Goal: Information Seeking & Learning: Learn about a topic

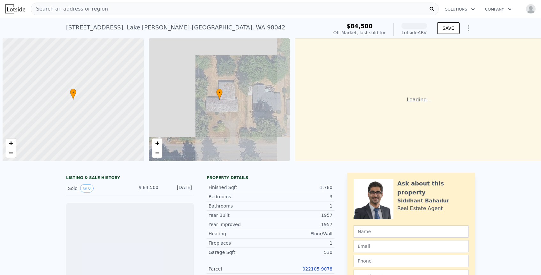
scroll to position [0, 3]
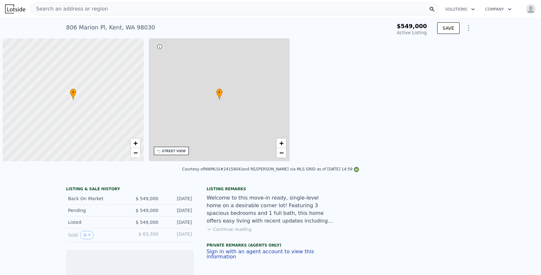
scroll to position [0, 3]
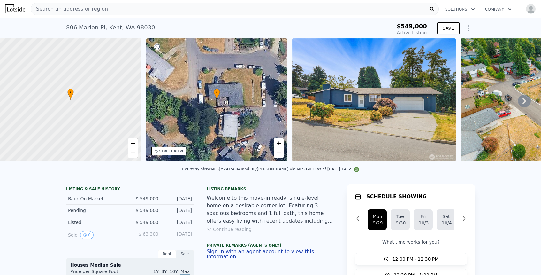
click at [469, 27] on icon "Show Options" at bounding box center [469, 28] width 8 height 8
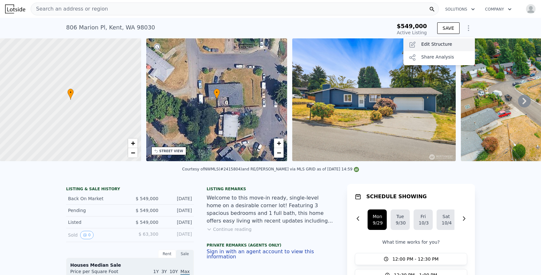
click at [434, 43] on div "Edit Structure" at bounding box center [439, 44] width 72 height 13
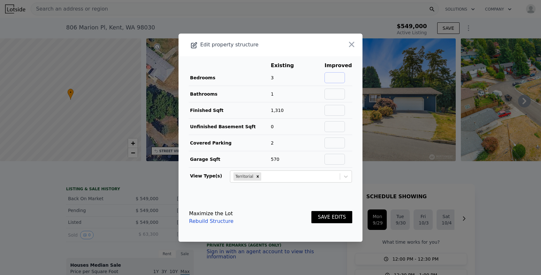
click at [338, 81] on input "text" at bounding box center [334, 77] width 20 height 11
type input "4"
click at [343, 95] on input "text" at bounding box center [334, 93] width 20 height 11
type input "2"
click at [335, 110] on input "text" at bounding box center [334, 110] width 20 height 11
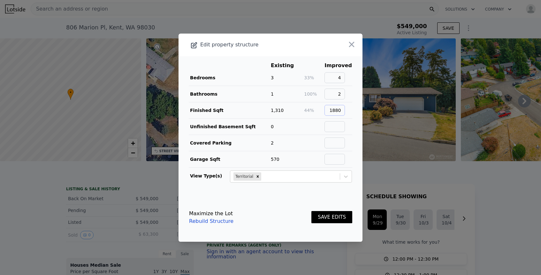
type input "1880"
type input "0"
click at [333, 219] on button "SAVE EDITS" at bounding box center [331, 217] width 41 height 12
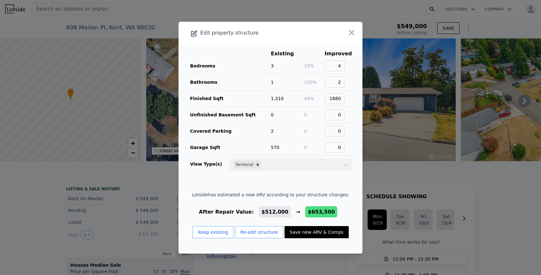
click at [327, 233] on button "Save new ARV & Comps" at bounding box center [317, 232] width 64 height 12
type input "3"
type input "4"
type input "1.25"
type input "1355"
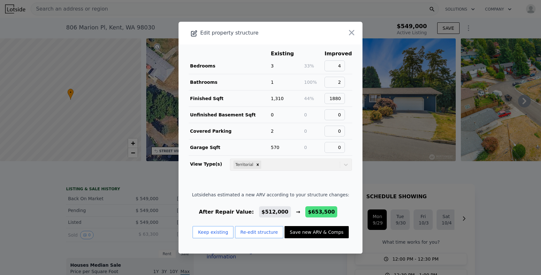
type input "2400"
type input "10754"
checkbox input "false"
type input "$ 653,500"
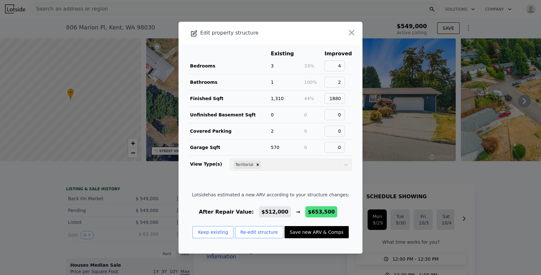
type input "$ 22,363"
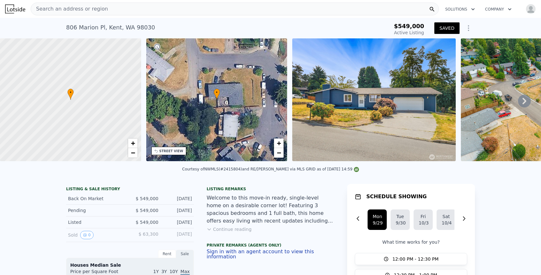
click at [447, 30] on button "SAVED" at bounding box center [446, 27] width 25 height 11
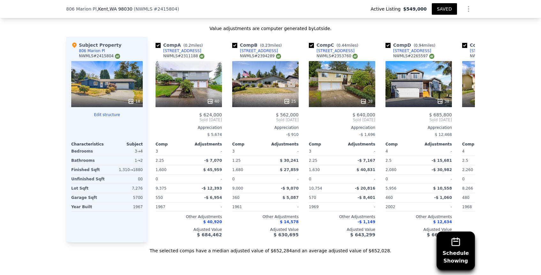
scroll to position [713, 0]
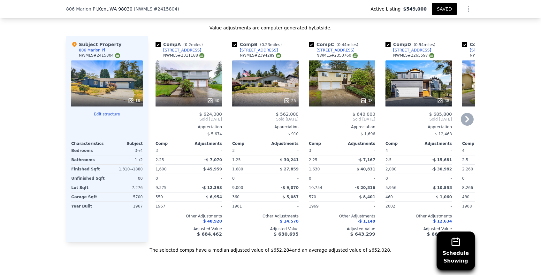
click at [466, 115] on icon at bounding box center [467, 119] width 13 height 13
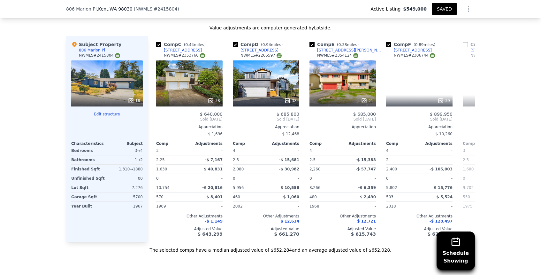
scroll to position [0, 153]
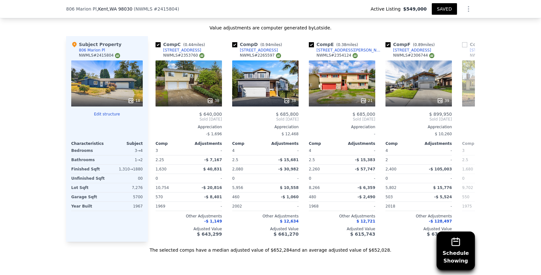
click at [466, 117] on span "Sold Oct 2024" at bounding box center [495, 119] width 66 height 5
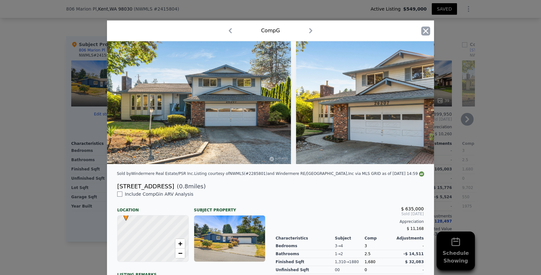
click at [424, 31] on icon "button" at bounding box center [425, 31] width 9 height 9
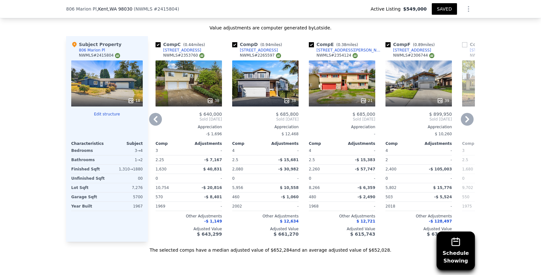
click at [467, 117] on icon at bounding box center [467, 119] width 4 height 6
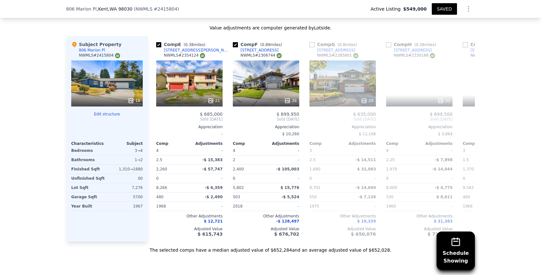
scroll to position [0, 307]
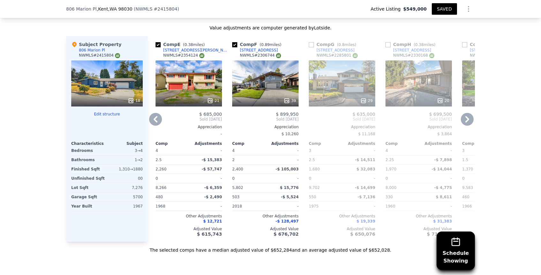
click at [467, 117] on icon at bounding box center [467, 119] width 4 height 6
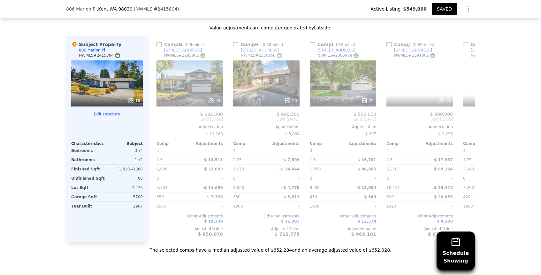
scroll to position [0, 460]
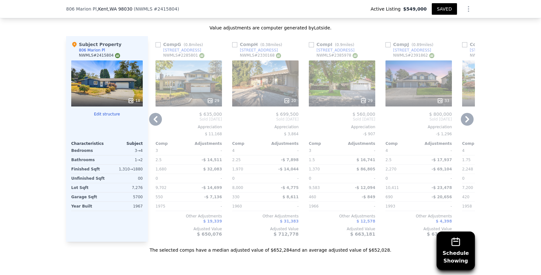
click at [235, 42] on input "checkbox" at bounding box center [234, 44] width 5 height 5
checkbox input "true"
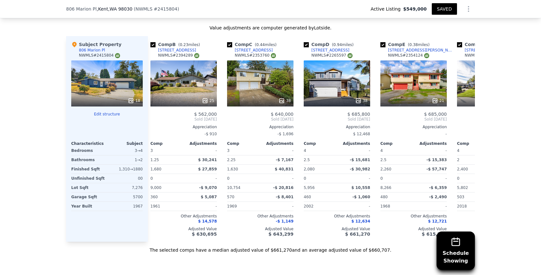
scroll to position [0, 0]
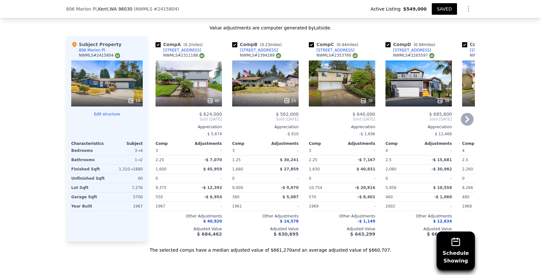
click at [159, 42] on input "checkbox" at bounding box center [158, 44] width 5 height 5
checkbox input "false"
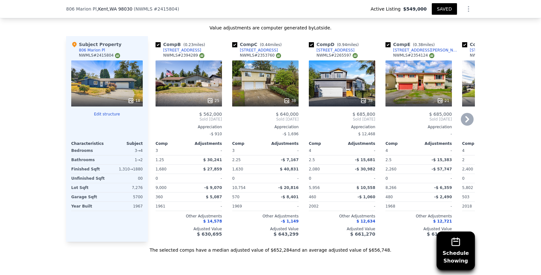
click at [234, 42] on input "checkbox" at bounding box center [234, 44] width 5 height 5
checkbox input "false"
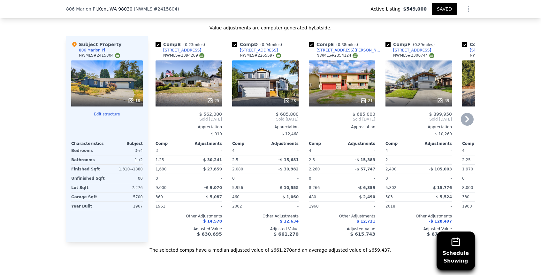
click at [235, 42] on input "checkbox" at bounding box center [234, 44] width 5 height 5
checkbox input "false"
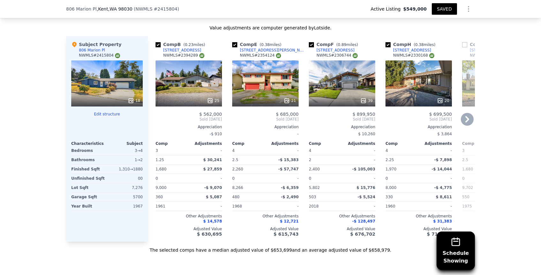
click at [234, 42] on input "checkbox" at bounding box center [234, 44] width 5 height 5
checkbox input "false"
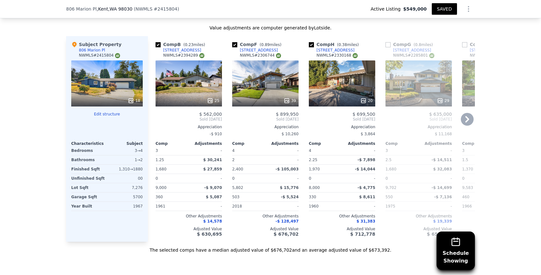
click at [235, 42] on input "checkbox" at bounding box center [234, 44] width 5 height 5
checkbox input "false"
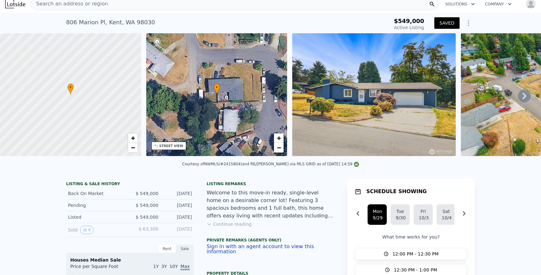
scroll to position [4, 0]
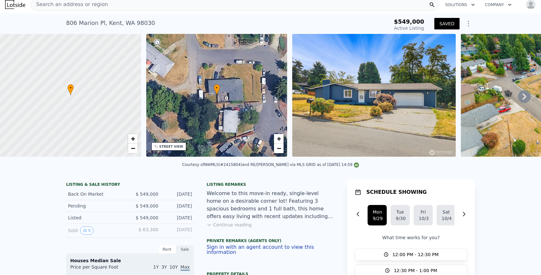
click at [467, 20] on icon "Show Options" at bounding box center [469, 24] width 8 height 8
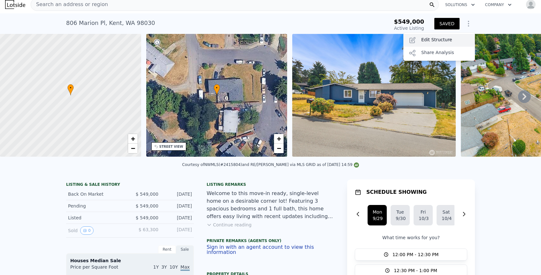
click at [438, 41] on div "Edit Structure" at bounding box center [439, 40] width 72 height 13
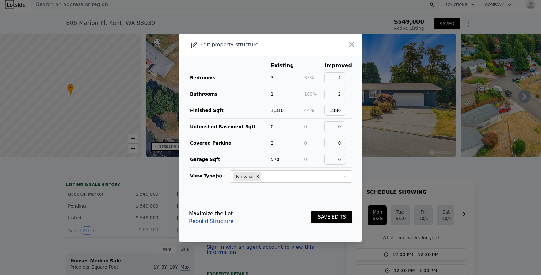
click at [222, 221] on link "Rebuild Structure" at bounding box center [211, 221] width 44 height 8
checkbox input "false"
checkbox input "true"
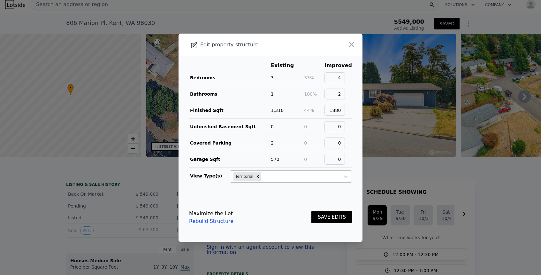
checkbox input "true"
click at [334, 211] on button "SAVE EDITS" at bounding box center [331, 217] width 41 height 12
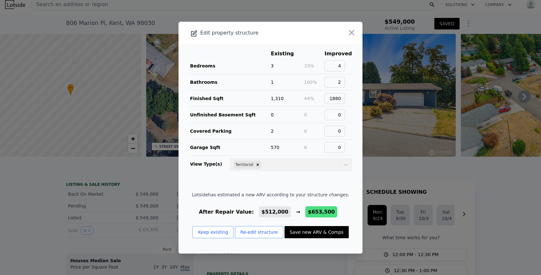
click at [122, 162] on div at bounding box center [270, 137] width 541 height 275
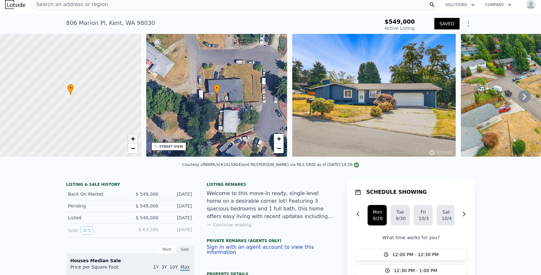
click at [135, 139] on link "+" at bounding box center [133, 139] width 10 height 10
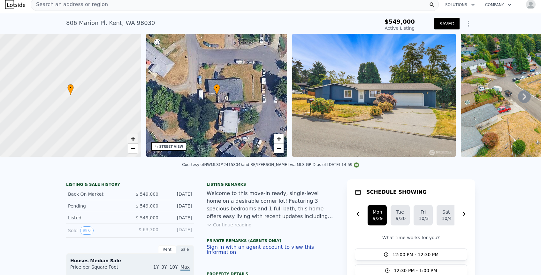
click at [135, 139] on link "+" at bounding box center [133, 139] width 10 height 10
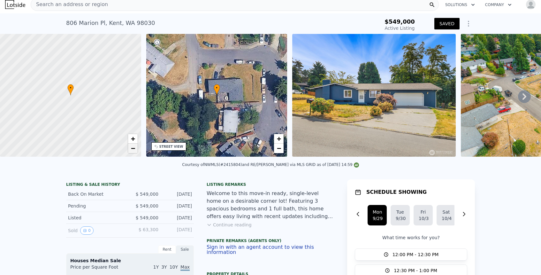
click at [134, 149] on span "−" at bounding box center [133, 148] width 4 height 8
click at [132, 149] on span "−" at bounding box center [133, 148] width 4 height 8
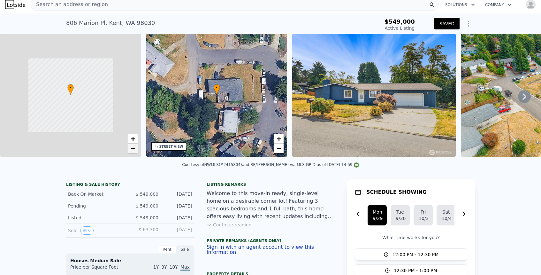
click at [132, 149] on span "−" at bounding box center [133, 148] width 4 height 8
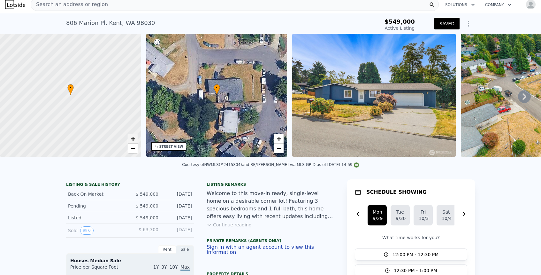
click at [134, 140] on span "+" at bounding box center [133, 138] width 4 height 8
click at [135, 139] on link "+" at bounding box center [133, 139] width 10 height 10
click at [133, 148] on span "−" at bounding box center [133, 148] width 4 height 8
click at [56, 119] on div at bounding box center [70, 95] width 169 height 147
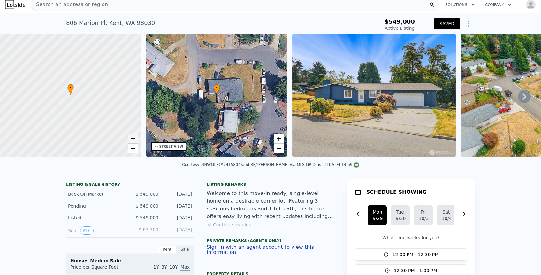
click at [133, 140] on span "+" at bounding box center [133, 138] width 4 height 8
drag, startPoint x: 64, startPoint y: 120, endPoint x: 112, endPoint y: 119, distance: 48.6
click at [112, 119] on div at bounding box center [70, 95] width 169 height 147
drag, startPoint x: 125, startPoint y: 123, endPoint x: 69, endPoint y: 130, distance: 57.0
click at [69, 130] on div at bounding box center [68, 94] width 169 height 147
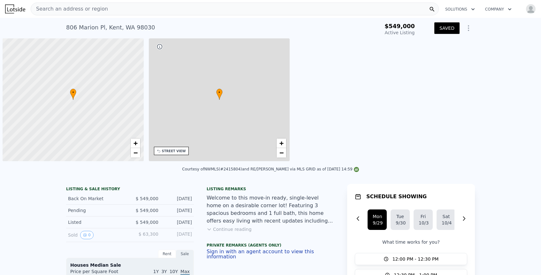
scroll to position [0, 3]
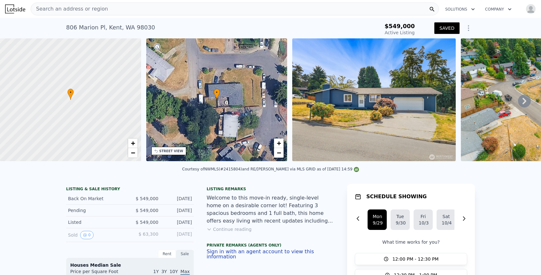
type input "$ 653,500"
type input "$ 22,363"
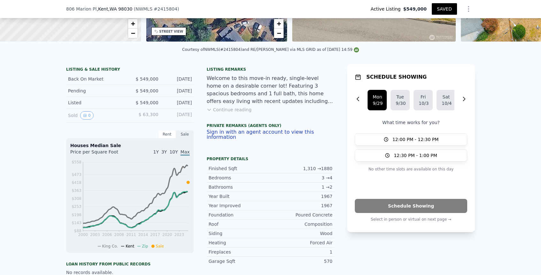
scroll to position [106, 0]
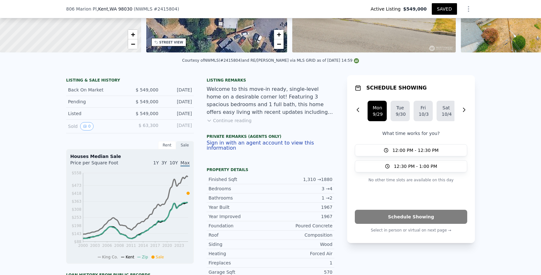
click at [237, 120] on button "Continue reading" at bounding box center [229, 120] width 45 height 6
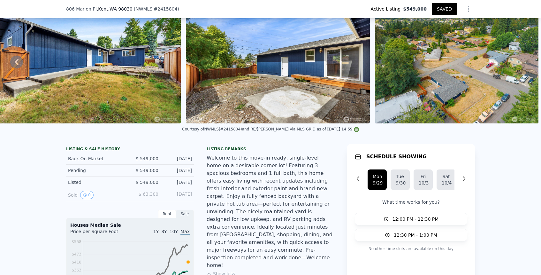
scroll to position [31, 0]
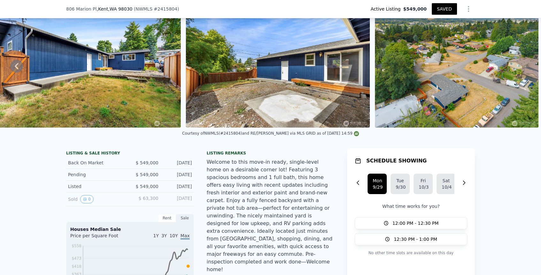
click at [463, 80] on img at bounding box center [457, 66] width 164 height 123
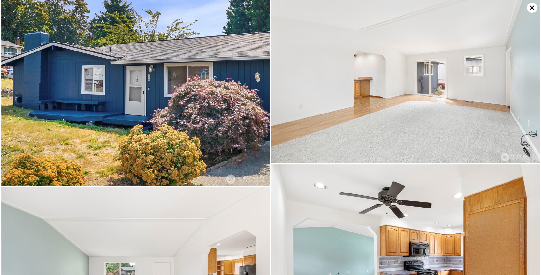
scroll to position [0, 0]
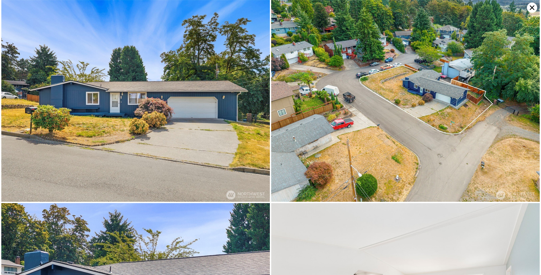
click at [344, 111] on img at bounding box center [405, 101] width 269 height 202
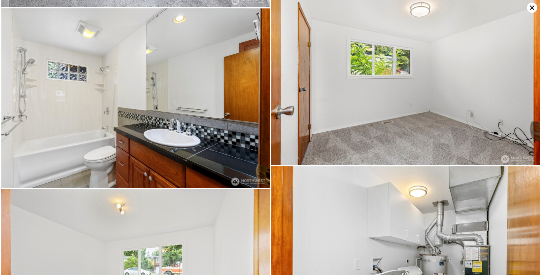
scroll to position [1097, 0]
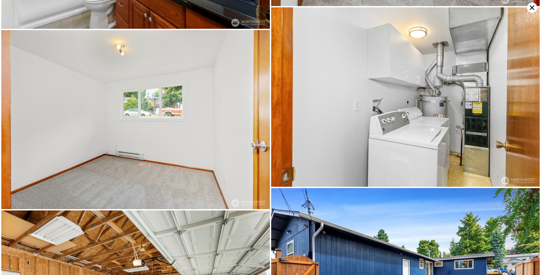
type input "$ 653,500"
type input "$ 22,363"
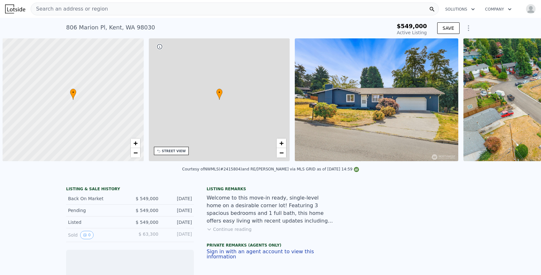
scroll to position [0, 3]
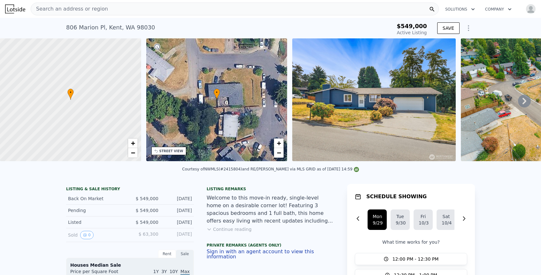
click at [469, 24] on icon "Show Options" at bounding box center [469, 28] width 8 height 8
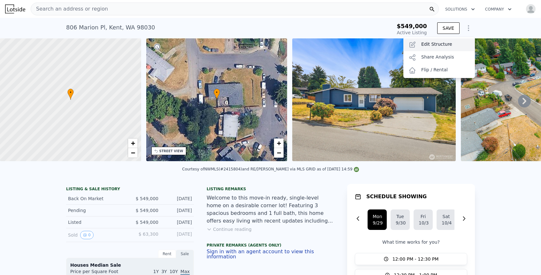
click at [426, 45] on div "Edit Structure" at bounding box center [439, 44] width 72 height 13
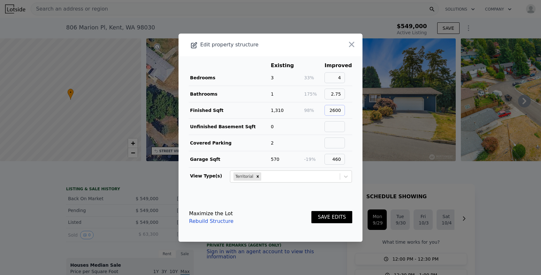
click at [336, 111] on input "2600" at bounding box center [334, 110] width 20 height 11
type input "2600"
type input "2"
type input "1900"
type input "0"
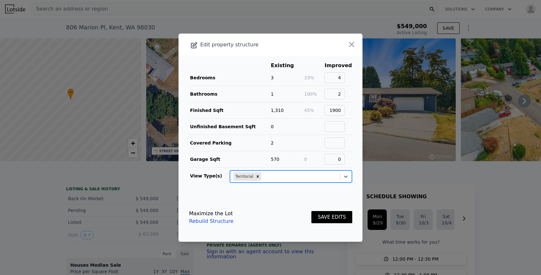
click at [336, 198] on footer "Maximize the Lot Rebuild Structure SAVE EDITS" at bounding box center [271, 217] width 184 height 49
click at [336, 219] on button "SAVE EDITS" at bounding box center [331, 217] width 41 height 12
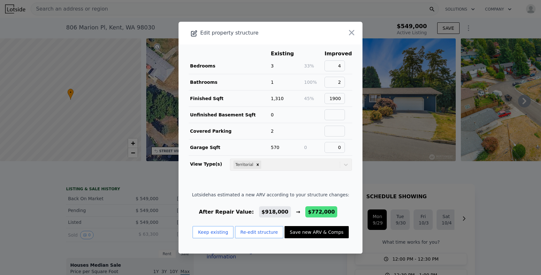
click at [312, 235] on button "Save new ARV & Comps" at bounding box center [317, 232] width 64 height 12
type input "2.25"
type input "2.75"
type input "2528"
type input "6000"
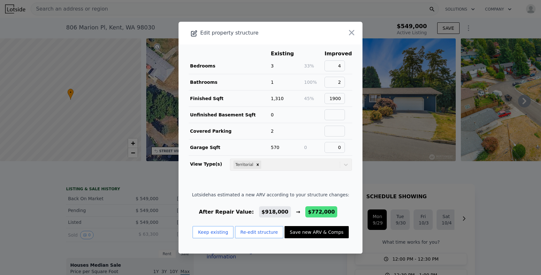
type input "$ 772,000"
type input "-$ 404,774"
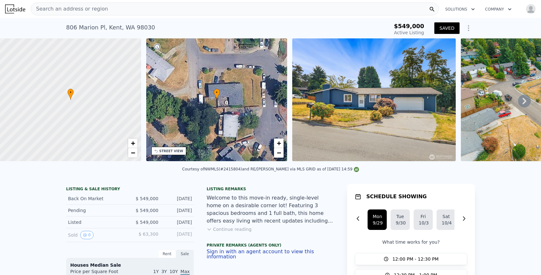
click at [468, 27] on icon "Show Options" at bounding box center [469, 28] width 8 height 8
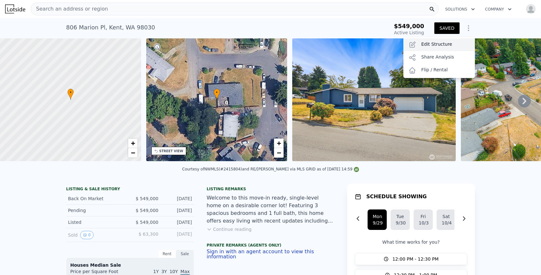
click at [441, 42] on div "Edit Structure" at bounding box center [439, 44] width 72 height 13
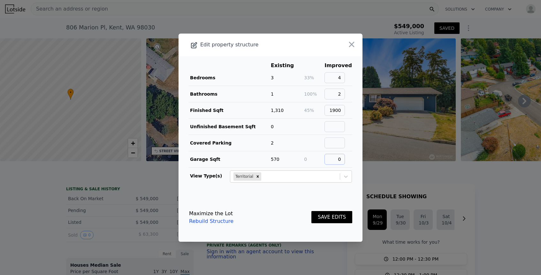
click at [342, 162] on input "0" at bounding box center [334, 159] width 20 height 11
type input "01"
click at [328, 217] on button "SAVE EDITS" at bounding box center [331, 217] width 41 height 12
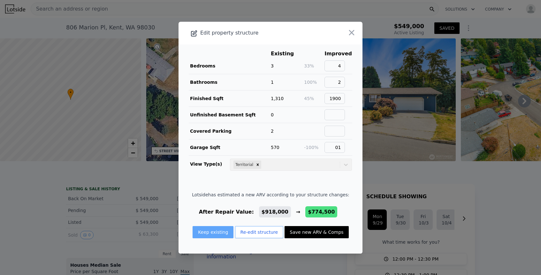
click at [219, 235] on button "Keep existing" at bounding box center [213, 232] width 41 height 12
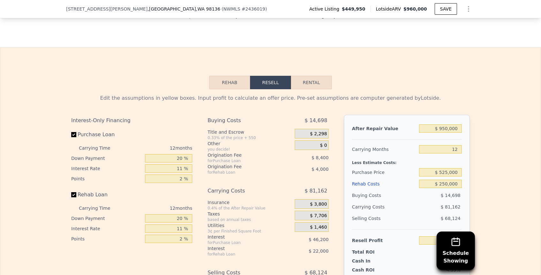
scroll to position [1016, 0]
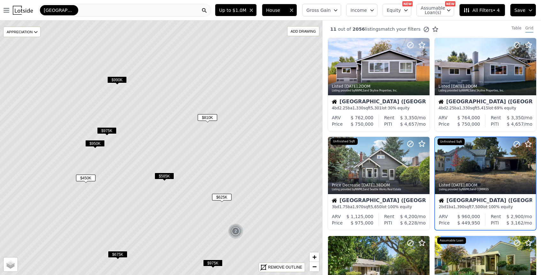
scroll to position [26, 0]
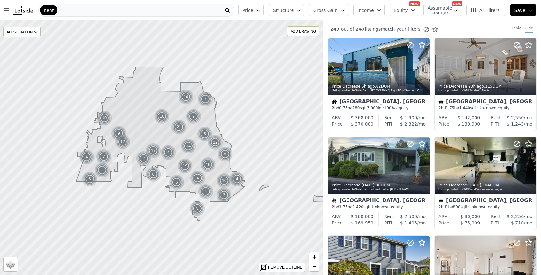
click at [345, 9] on icon "button" at bounding box center [342, 10] width 5 height 5
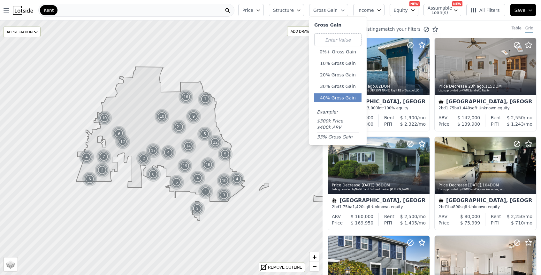
click at [334, 95] on button "40% Gross Gain" at bounding box center [337, 97] width 47 height 9
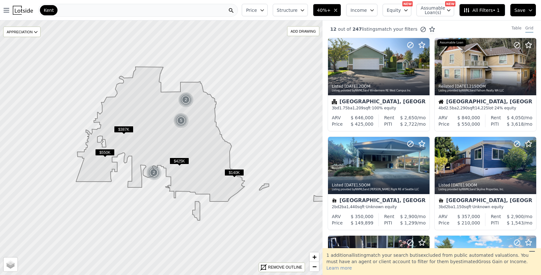
click at [303, 11] on button "Structure" at bounding box center [290, 10] width 35 height 12
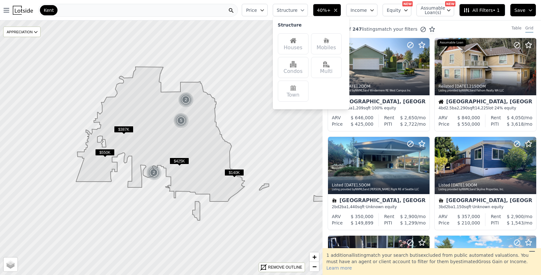
click at [296, 40] on img at bounding box center [293, 40] width 6 height 6
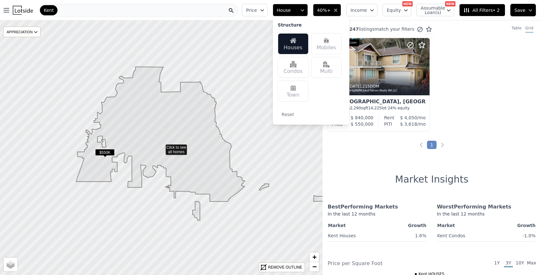
click at [265, 12] on icon "button" at bounding box center [262, 10] width 5 height 5
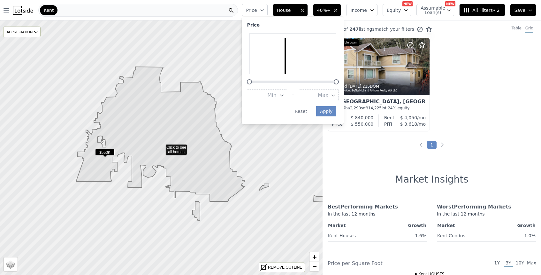
click at [268, 91] on button "Min" at bounding box center [267, 94] width 40 height 11
click at [285, 129] on button "$200K" at bounding box center [267, 129] width 40 height 11
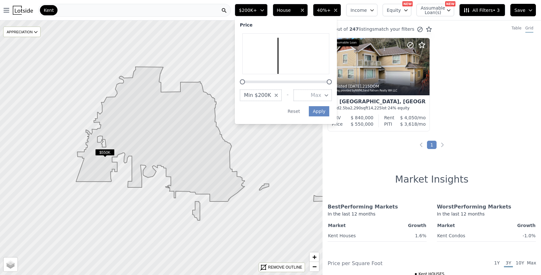
click at [332, 93] on button "Max" at bounding box center [312, 94] width 38 height 11
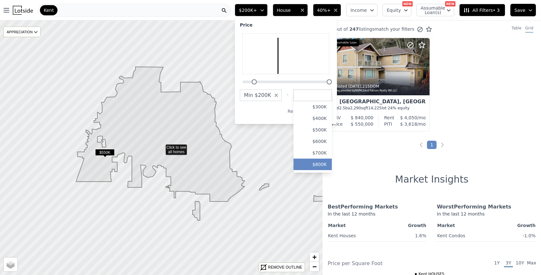
click at [325, 164] on button "$800K" at bounding box center [312, 163] width 38 height 11
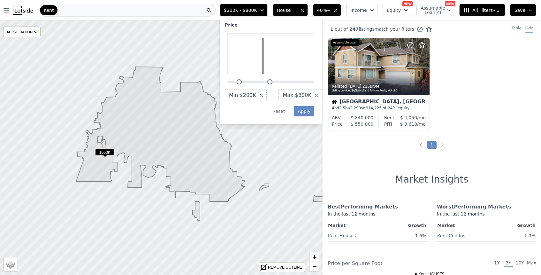
click at [337, 10] on icon "button" at bounding box center [335, 10] width 3 height 3
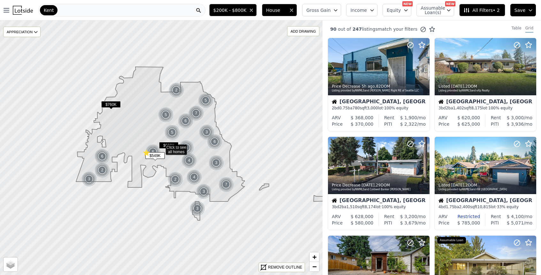
click at [338, 10] on icon "button" at bounding box center [335, 10] width 5 height 5
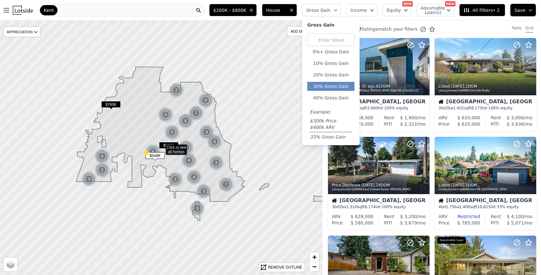
click at [333, 85] on button "30% Gross Gain" at bounding box center [330, 86] width 47 height 9
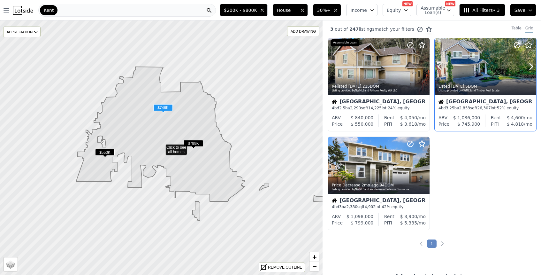
click at [478, 63] on div at bounding box center [486, 66] width 102 height 57
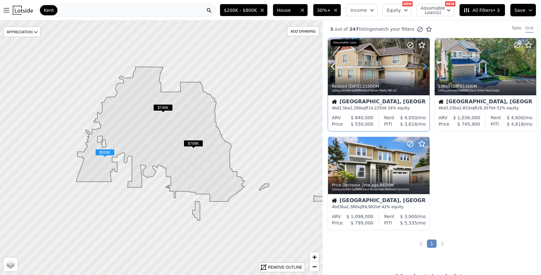
click at [422, 67] on icon at bounding box center [424, 66] width 10 height 10
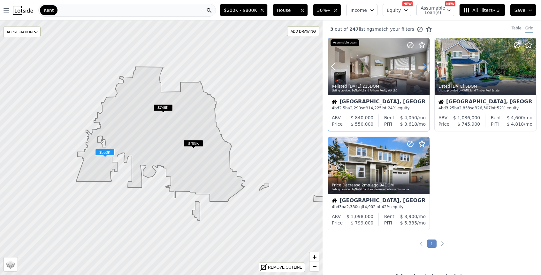
click at [422, 67] on icon at bounding box center [424, 66] width 10 height 10
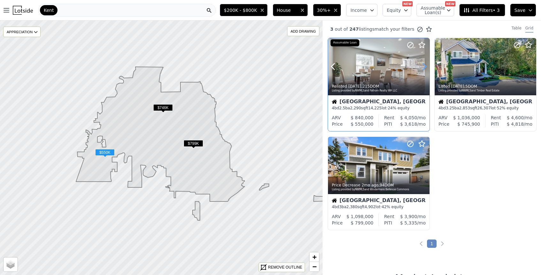
click at [422, 67] on icon at bounding box center [424, 66] width 10 height 10
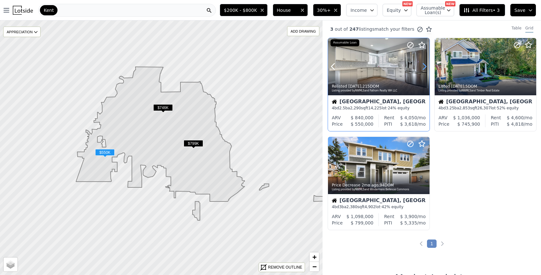
click at [422, 67] on icon at bounding box center [424, 66] width 10 height 10
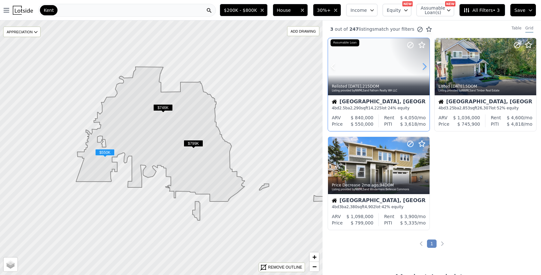
click at [422, 67] on icon at bounding box center [424, 66] width 10 height 10
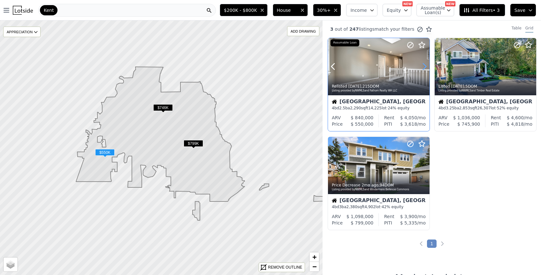
click at [422, 67] on icon at bounding box center [424, 66] width 10 height 10
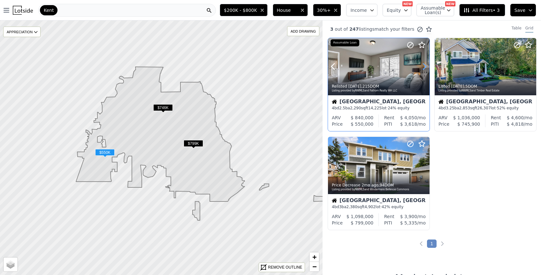
click at [422, 67] on icon at bounding box center [424, 66] width 10 height 10
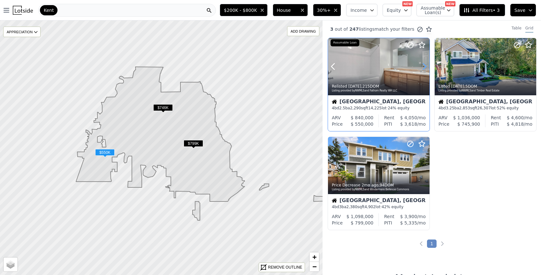
click at [422, 67] on icon at bounding box center [424, 66] width 10 height 10
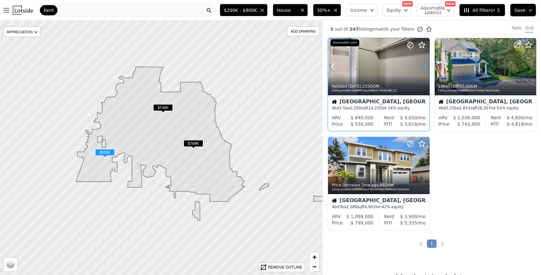
click at [422, 67] on icon at bounding box center [424, 66] width 10 height 10
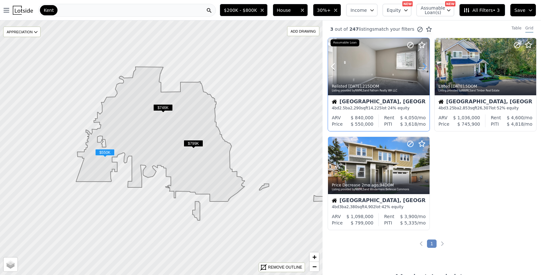
click at [422, 67] on icon at bounding box center [424, 66] width 10 height 10
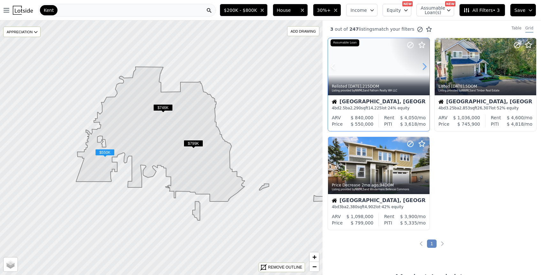
click at [422, 67] on icon at bounding box center [424, 66] width 10 height 10
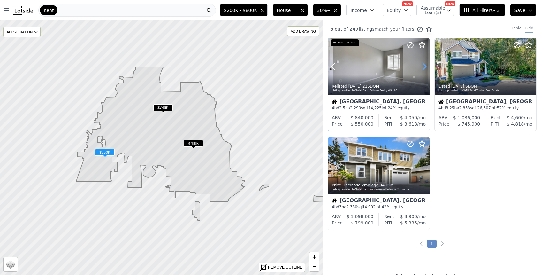
click at [422, 67] on icon at bounding box center [424, 66] width 10 height 10
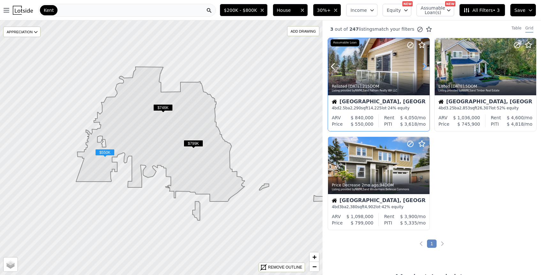
click at [422, 67] on icon at bounding box center [424, 66] width 10 height 10
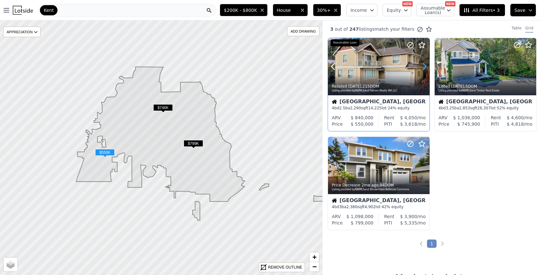
click at [422, 67] on icon at bounding box center [424, 66] width 10 height 10
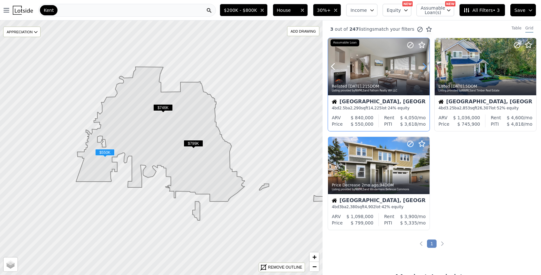
click at [422, 67] on icon at bounding box center [424, 66] width 10 height 10
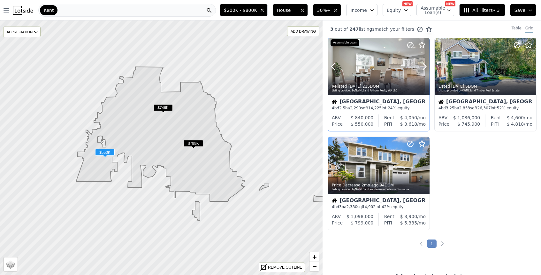
click at [381, 70] on div at bounding box center [379, 66] width 102 height 57
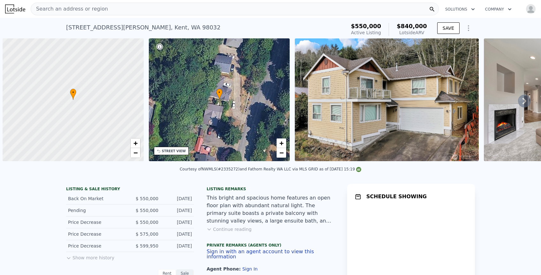
scroll to position [0, 3]
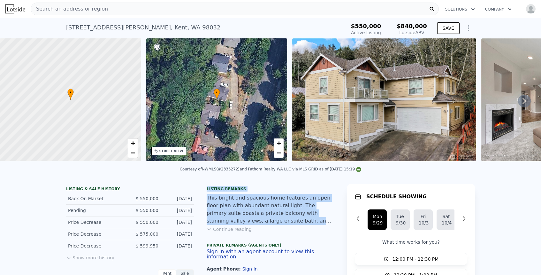
drag, startPoint x: 277, startPoint y: 226, endPoint x: 264, endPoint y: 179, distance: 48.5
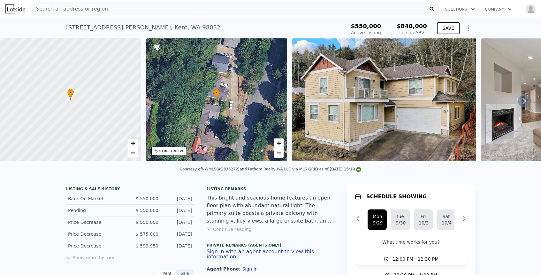
click at [261, 198] on div "This bright and spacious home features an open floor plan with abundant natural…" at bounding box center [271, 209] width 128 height 31
click at [227, 230] on button "Continue reading" at bounding box center [229, 229] width 45 height 6
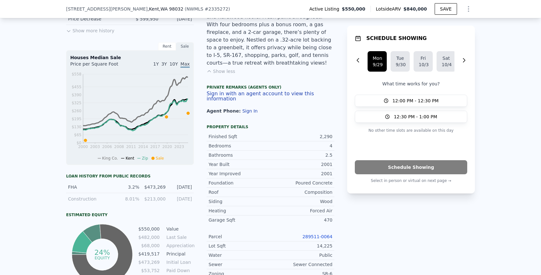
scroll to position [229, 0]
